Goal: Ask a question

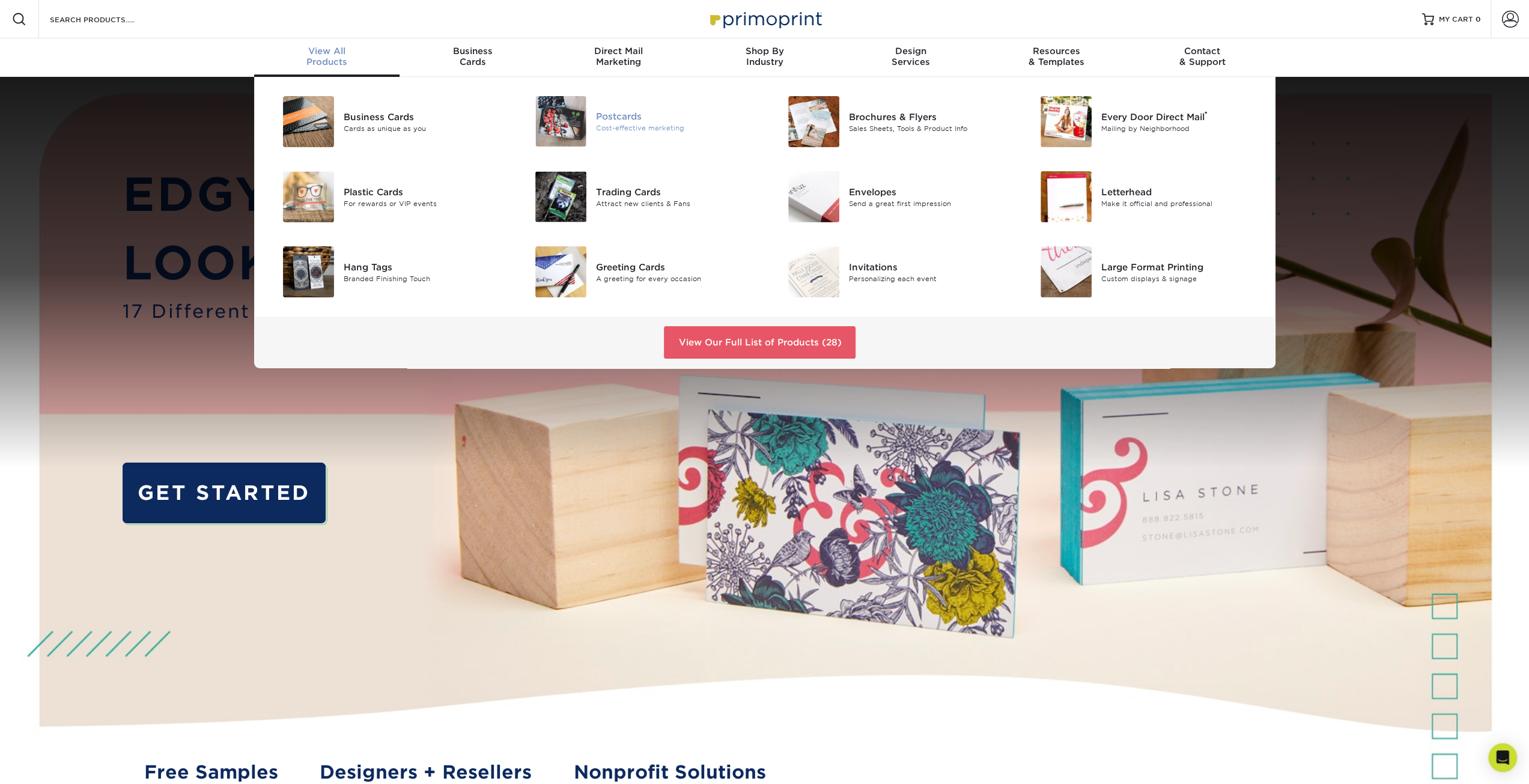
click at [566, 115] on img at bounding box center [561, 121] width 51 height 50
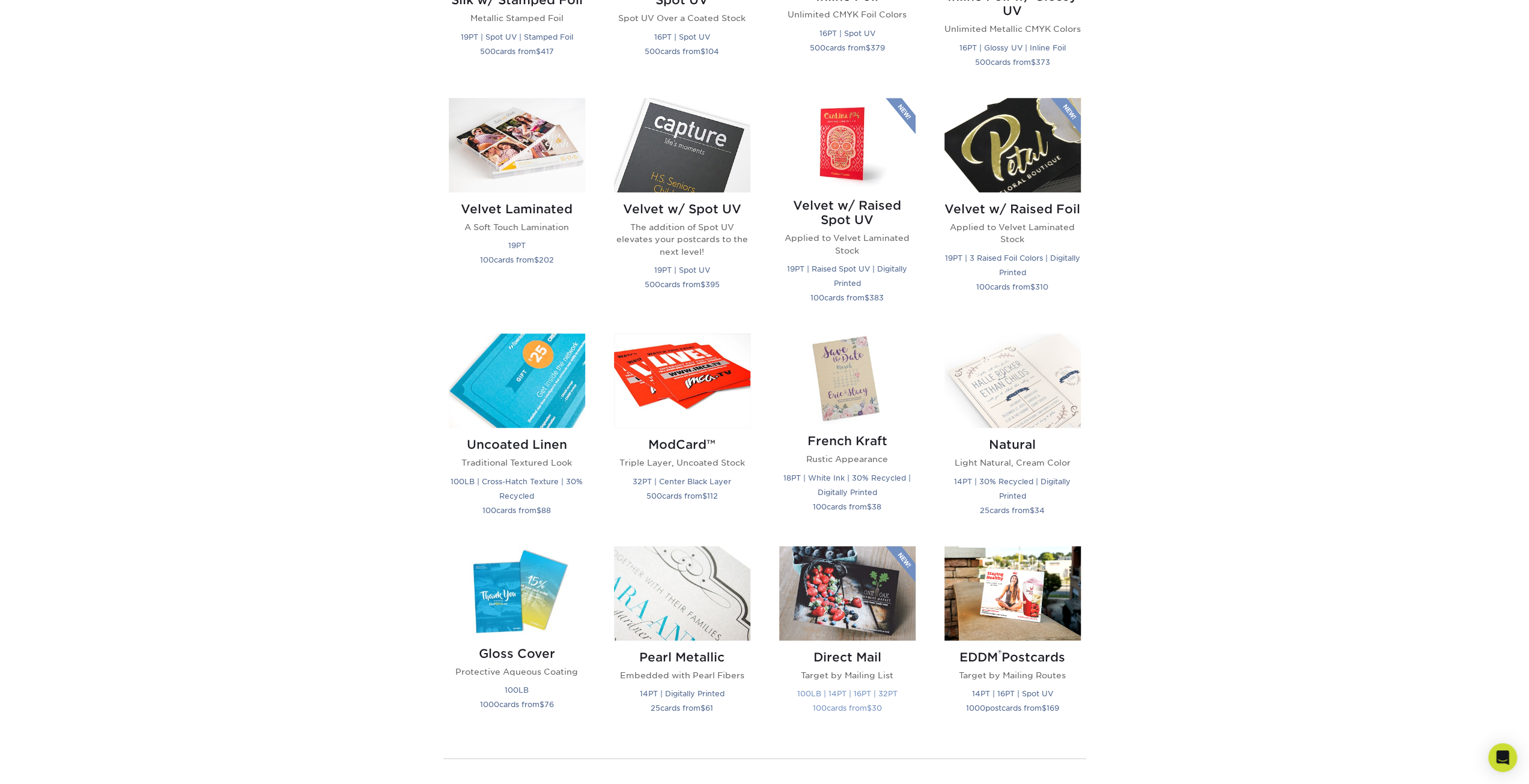
scroll to position [1141, 0]
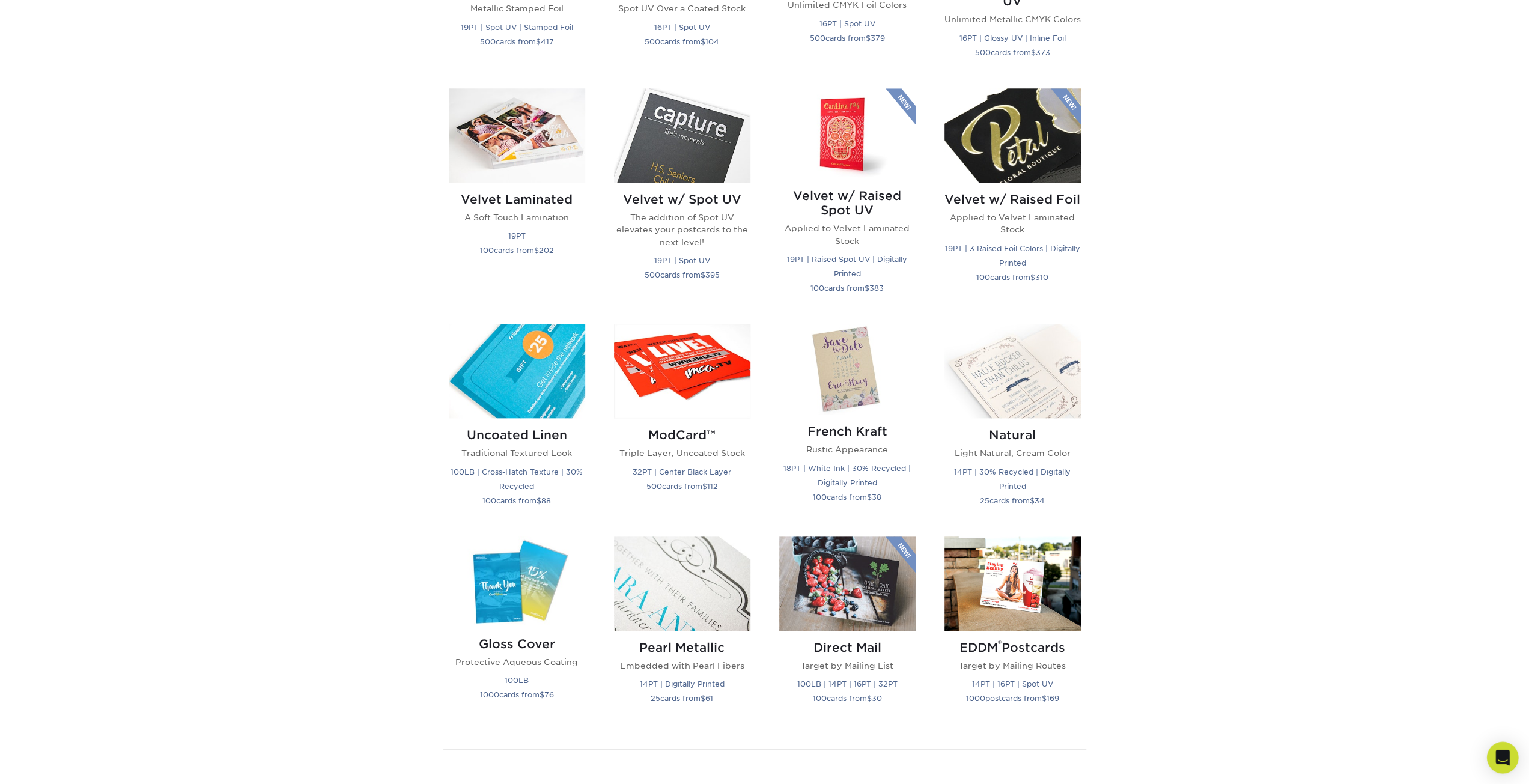
click at [1506, 757] on icon "Open Intercom Messenger" at bounding box center [1502, 757] width 14 height 15
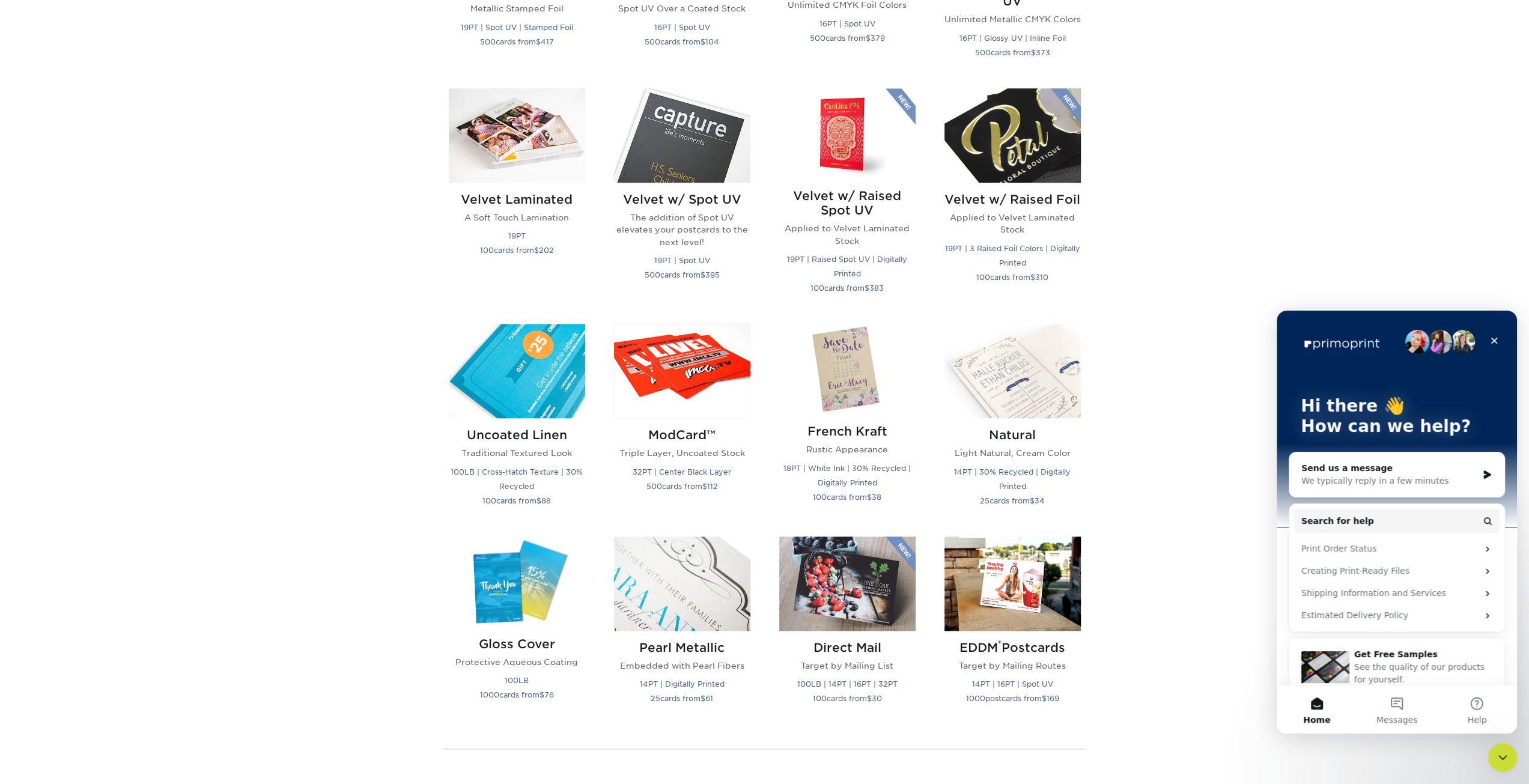
scroll to position [0, 0]
click at [1338, 481] on div "We typically reply in a few minutes" at bounding box center [1389, 481] width 176 height 13
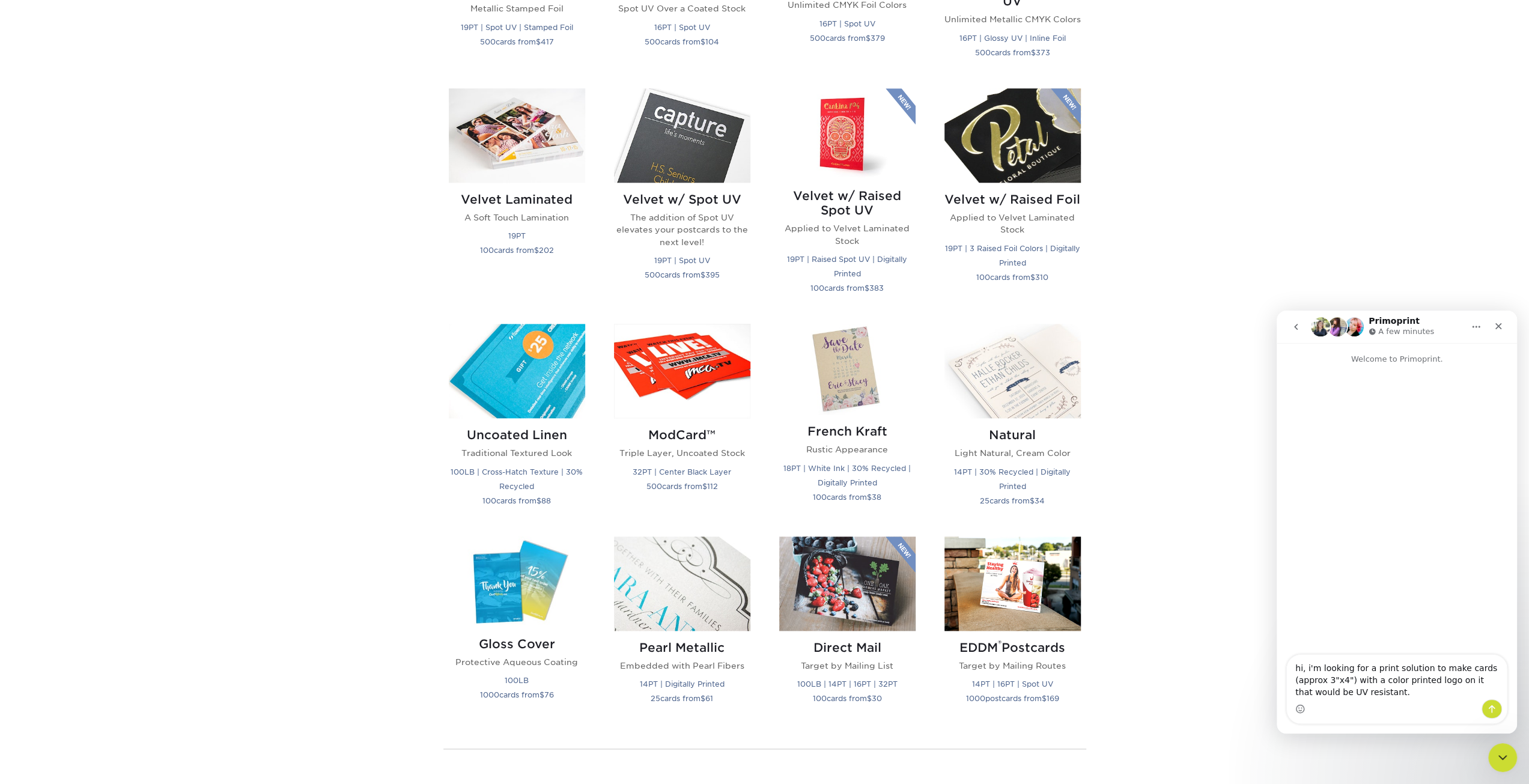
click at [1399, 692] on textarea "hi, i'm looking for a print solution to make cards (approx 3"x4") with a color …" at bounding box center [1397, 676] width 220 height 44
type textarea "hi, i'm looking for a print solution to make cards (approx 3"x4") with a color …"
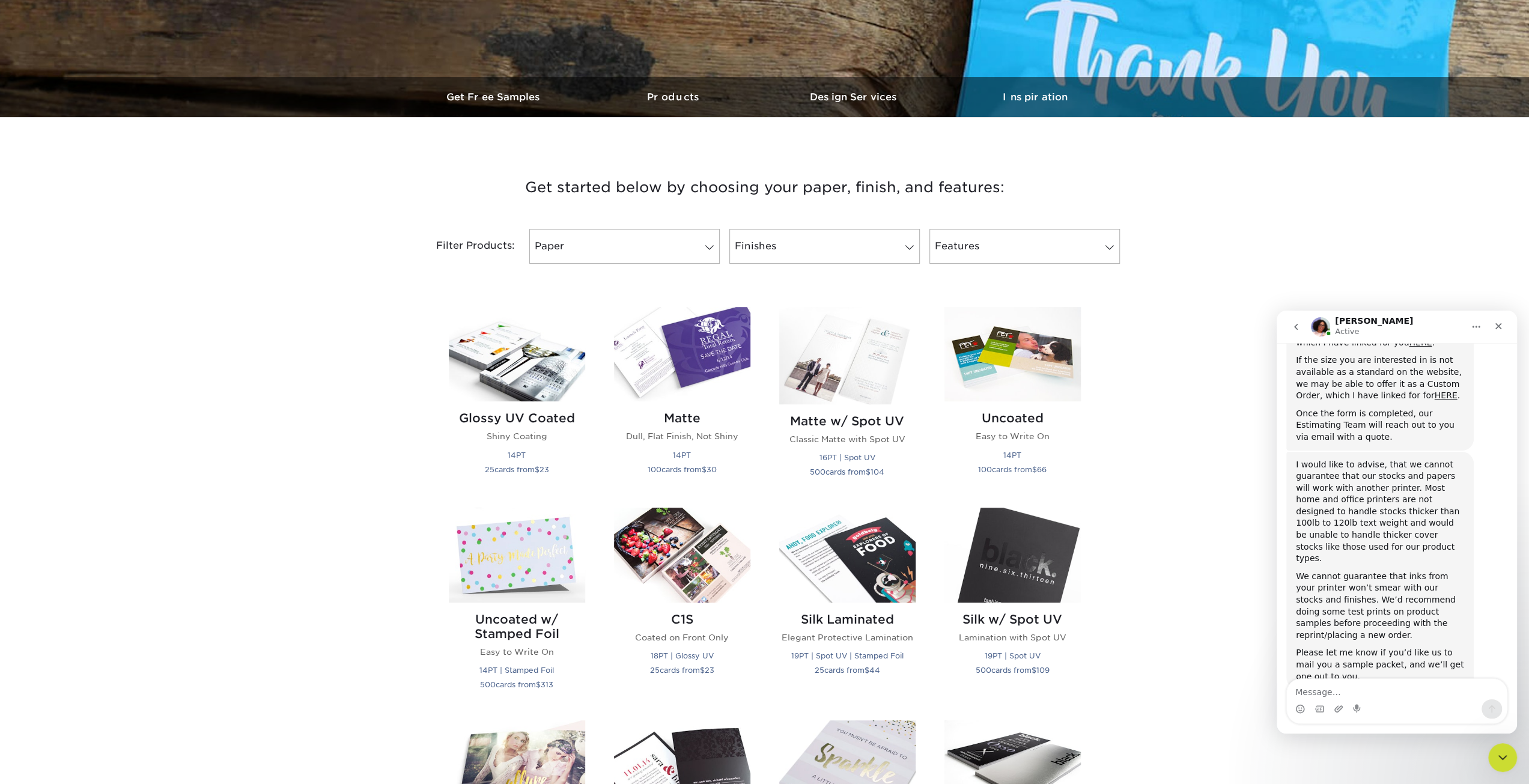
scroll to position [212, 0]
click at [1337, 691] on textarea "Message…" at bounding box center [1397, 689] width 220 height 20
type textarea "yes please. can you mail me samples?"
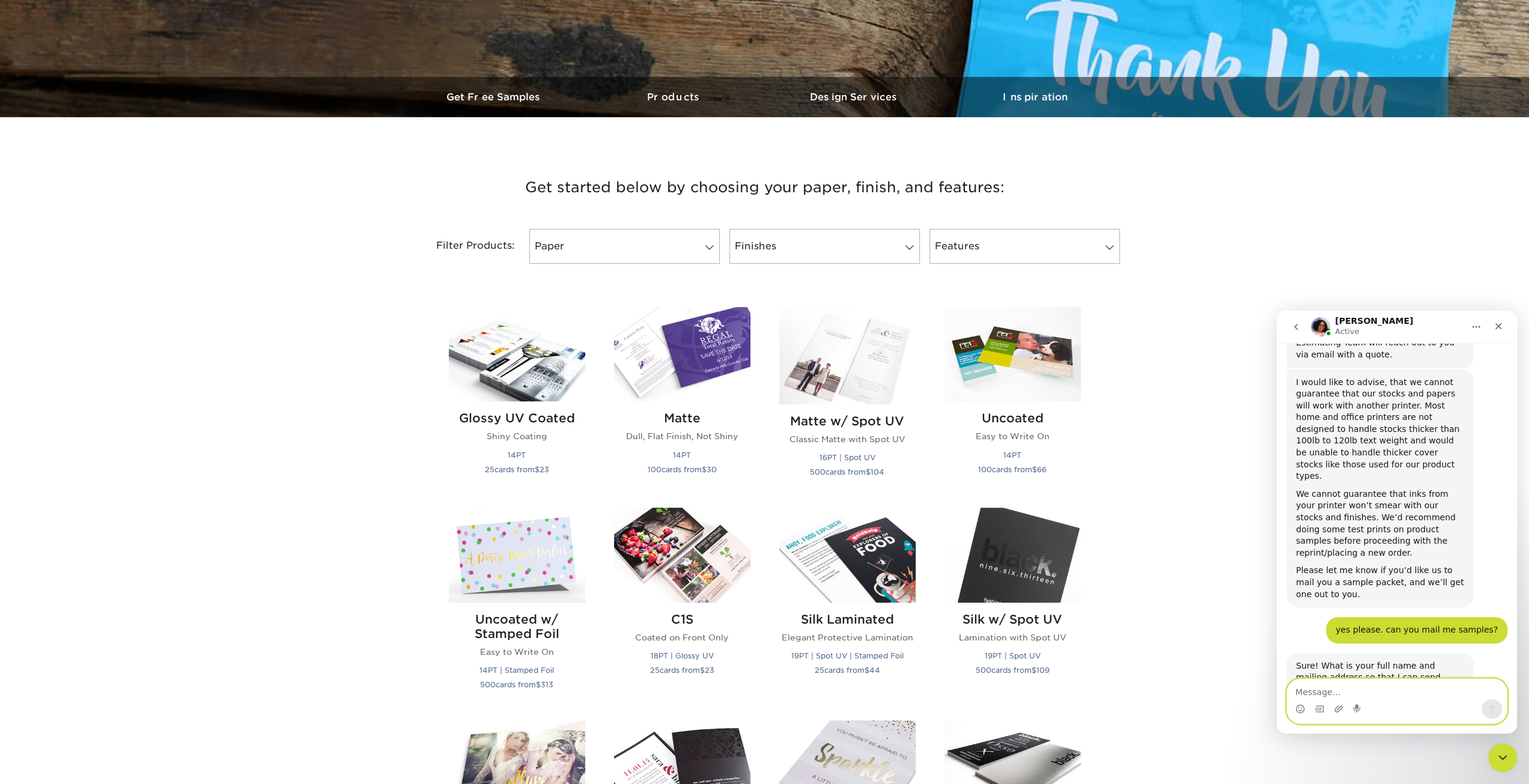
scroll to position [307, 0]
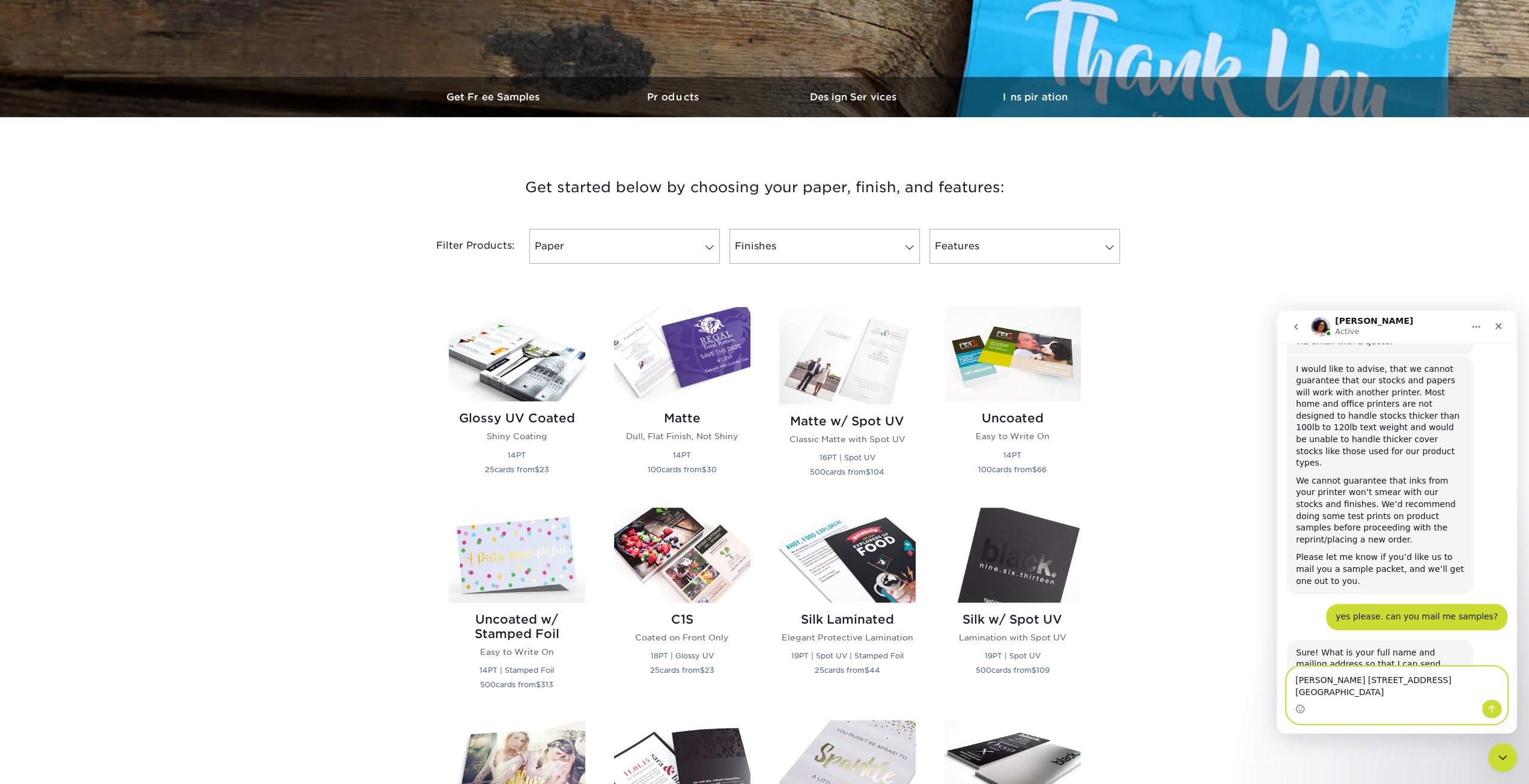
type textarea "[PERSON_NAME] [STREET_ADDRESS] [GEOGRAPHIC_DATA]"
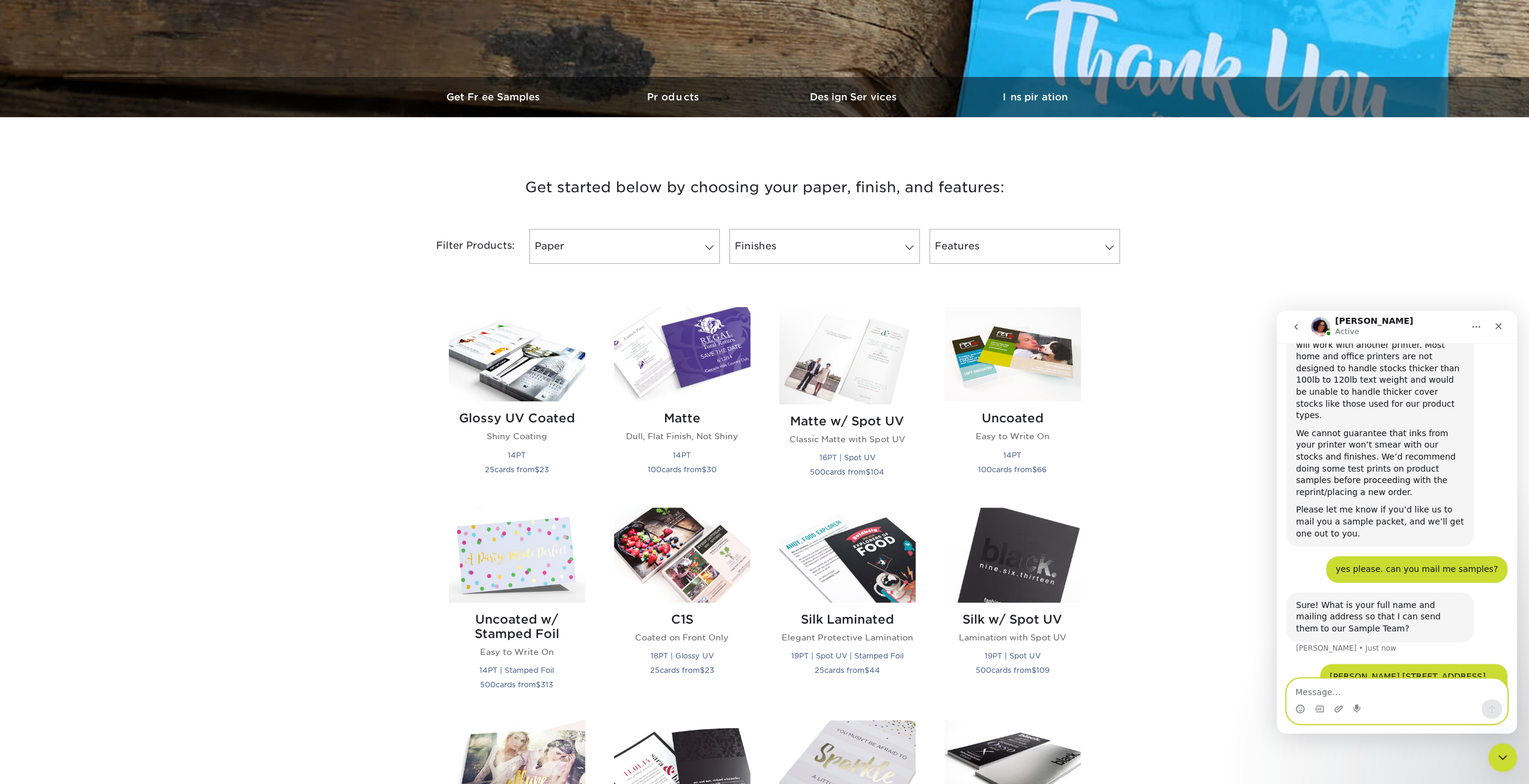
type textarea "W"
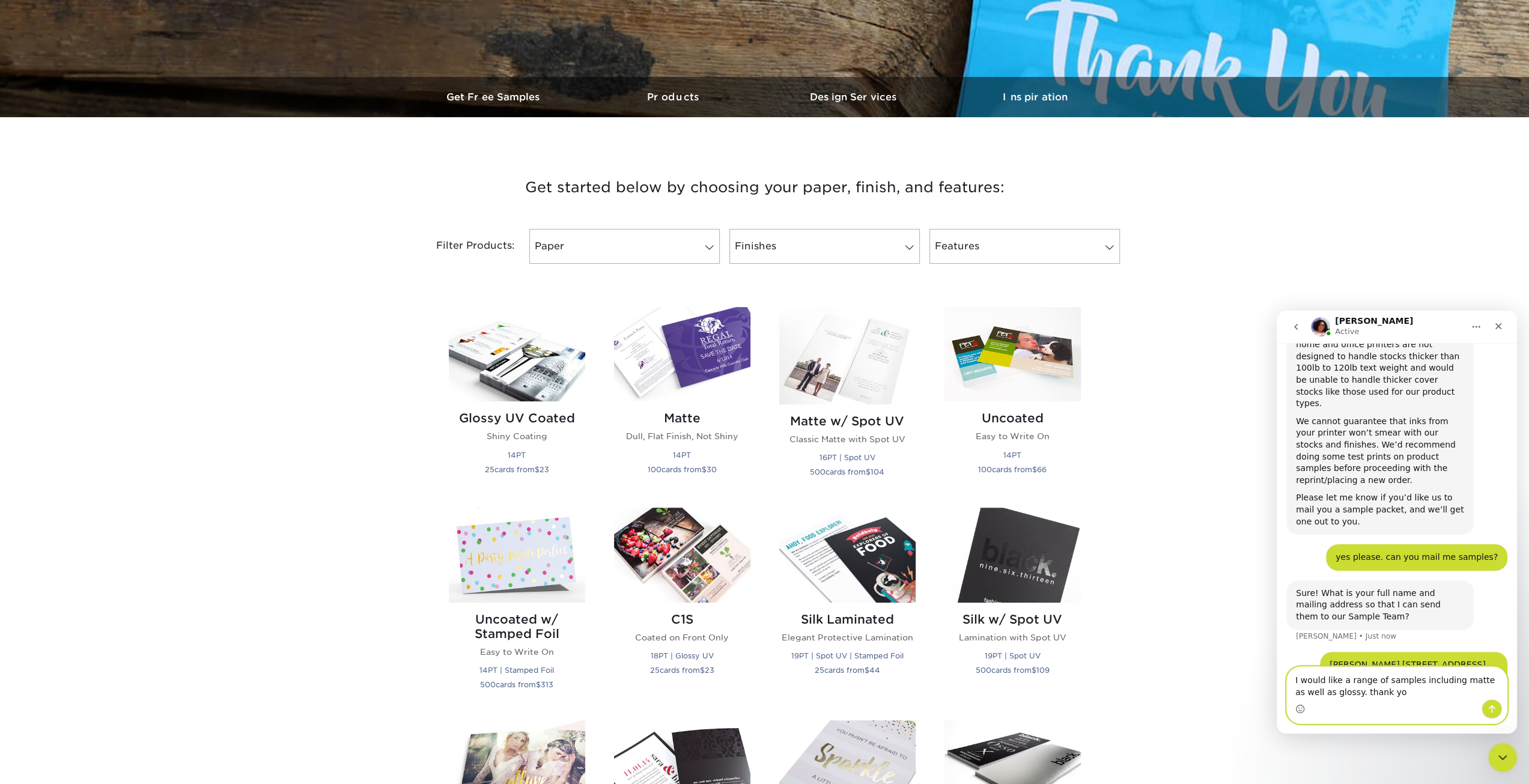
type textarea "I would like a range of samples including matte as well as glossy. thank you"
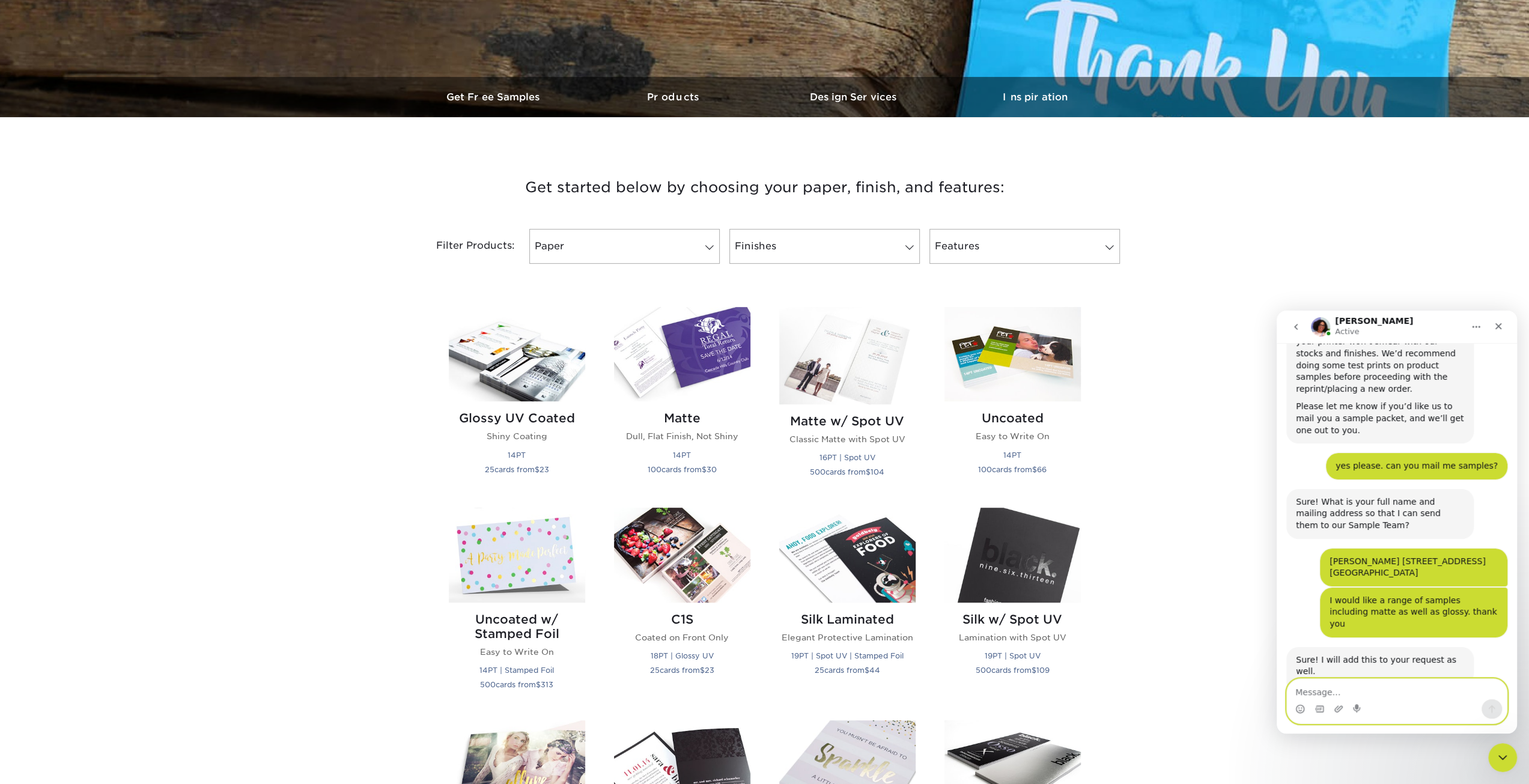
scroll to position [456, 0]
type textarea "this is helpful. thank you . bye"
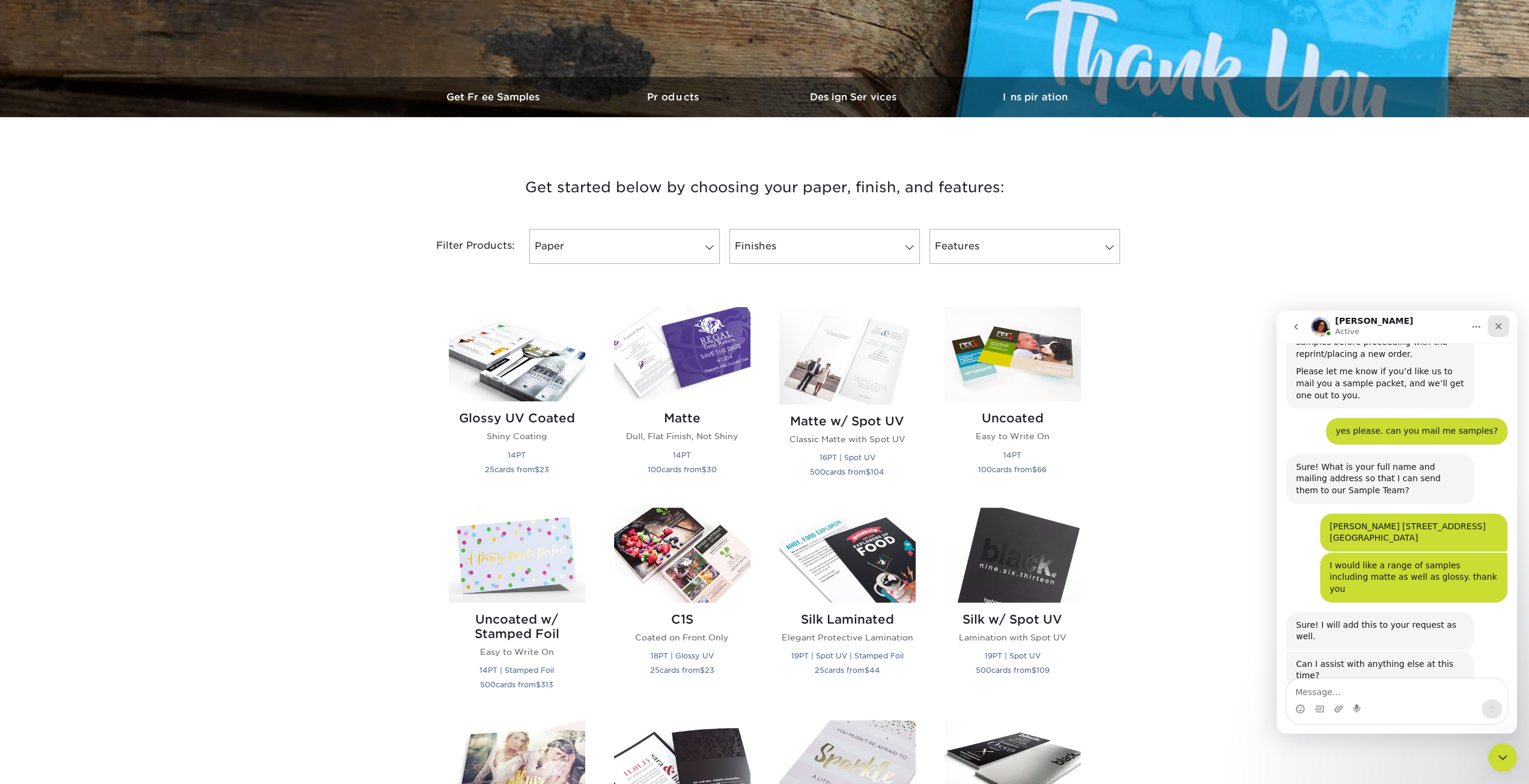
click at [1503, 326] on icon "Close" at bounding box center [1499, 326] width 10 height 10
